Goal: Find contact information: Find contact information

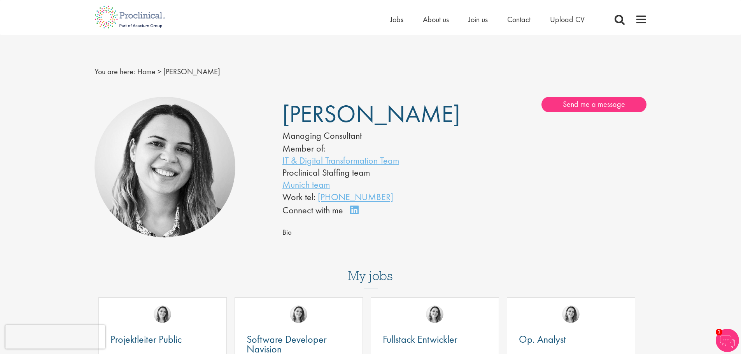
drag, startPoint x: 0, startPoint y: 0, endPoint x: 317, endPoint y: 200, distance: 374.5
click at [317, 200] on div "Work tel: +41 61 568 79 72" at bounding box center [361, 197] width 159 height 13
copy link "+41 61 568 79 72"
click at [528, 20] on span "Contact" at bounding box center [518, 19] width 23 height 10
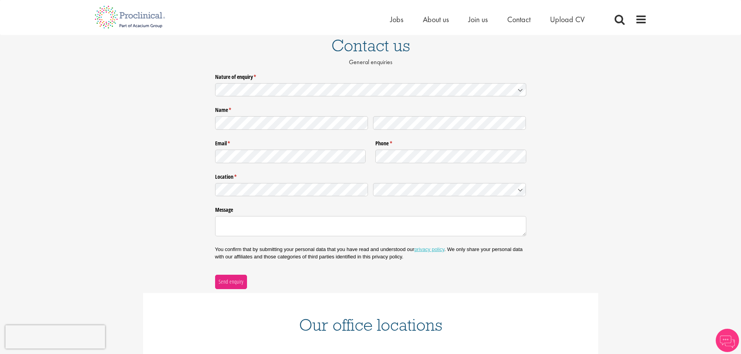
scroll to position [156, 0]
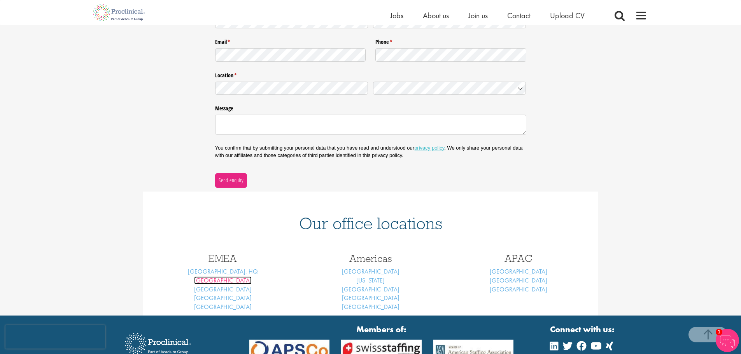
click at [225, 280] on link "[GEOGRAPHIC_DATA]" at bounding box center [223, 281] width 58 height 8
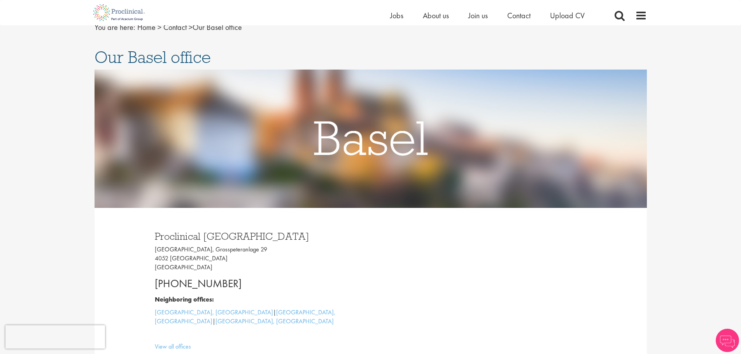
scroll to position [156, 0]
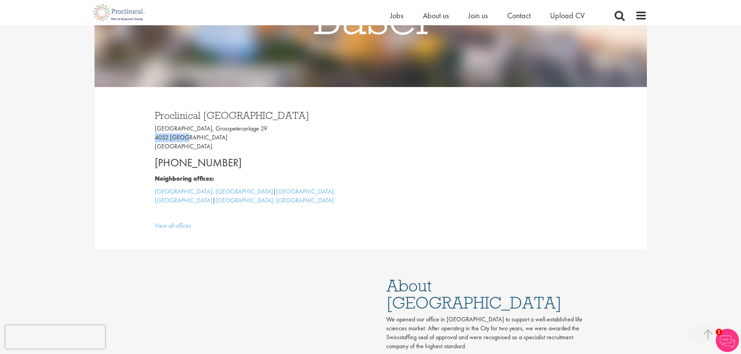
drag, startPoint x: 184, startPoint y: 137, endPoint x: 149, endPoint y: 138, distance: 35.8
click at [149, 138] on div "Proclinical [GEOGRAPHIC_DATA] [GEOGRAPHIC_DATA], [STREET_ADDRESS] [PHONE_NUMBER…" at bounding box center [260, 169] width 222 height 132
